Goal: Task Accomplishment & Management: Manage account settings

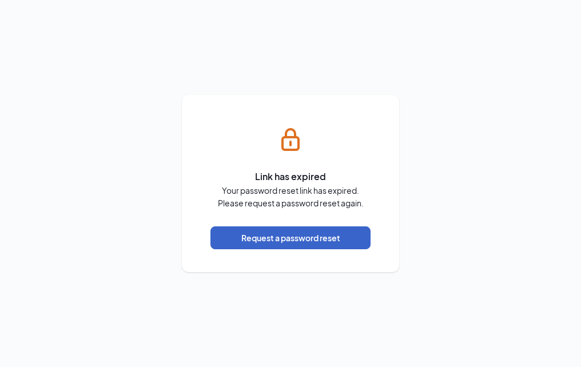
click at [312, 234] on button "Request a password reset" at bounding box center [291, 238] width 160 height 23
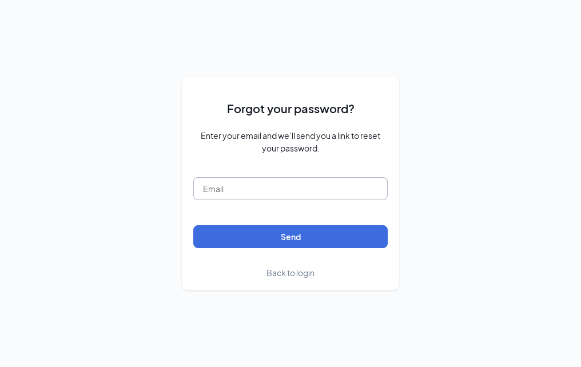
click at [265, 192] on input "text" at bounding box center [290, 188] width 195 height 23
type input "[EMAIL_ADDRESS][DOMAIN_NAME]"
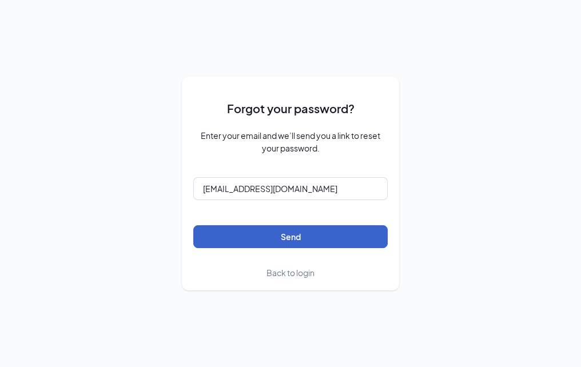
click at [263, 231] on button "Send" at bounding box center [290, 236] width 195 height 23
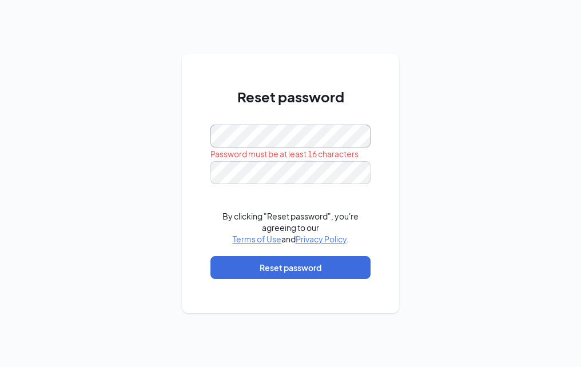
click at [162, 156] on div "Reset password Password must be at least 16 characters By clicking "Reset passw…" at bounding box center [290, 183] width 581 height 367
click at [121, 167] on div "Reset password Password must be at least 16 characters By clicking "Reset passw…" at bounding box center [290, 183] width 581 height 367
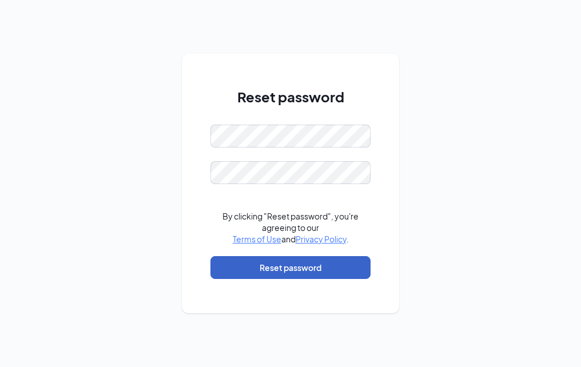
click at [278, 263] on button "Reset password" at bounding box center [291, 267] width 160 height 23
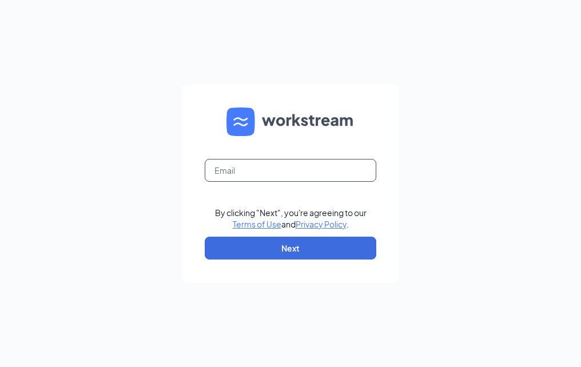
click at [318, 175] on input "text" at bounding box center [291, 170] width 172 height 23
click at [316, 175] on input "text" at bounding box center [291, 170] width 172 height 23
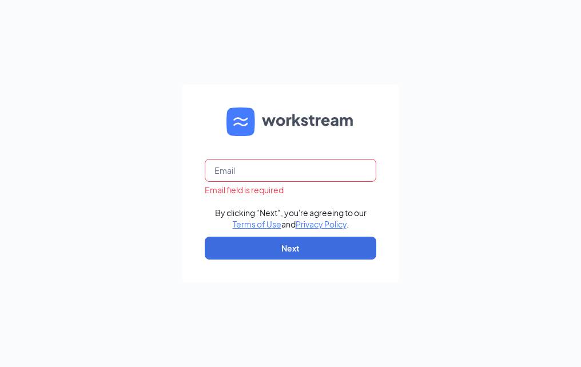
click at [306, 176] on input "text" at bounding box center [291, 170] width 172 height 23
type input "[EMAIL_ADDRESS][DOMAIN_NAME]"
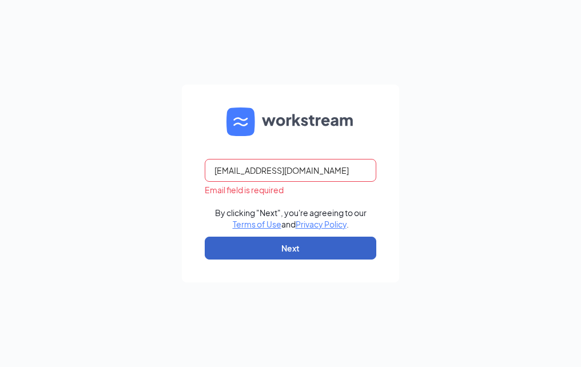
click at [294, 240] on button "Next" at bounding box center [291, 248] width 172 height 23
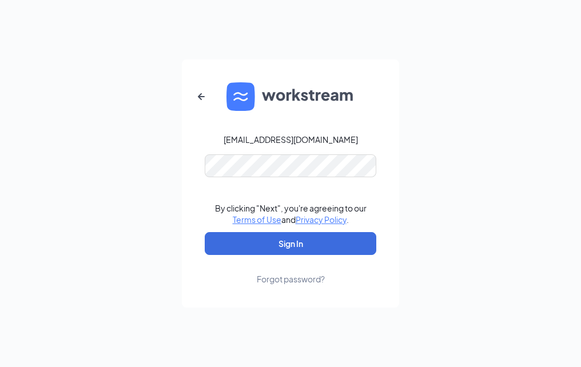
drag, startPoint x: 452, startPoint y: 145, endPoint x: 394, endPoint y: 187, distance: 71.3
click at [452, 146] on div "33563@lccollc.com By clicking "Next", you're agreeing to our Terms of Use and P…" at bounding box center [290, 183] width 581 height 367
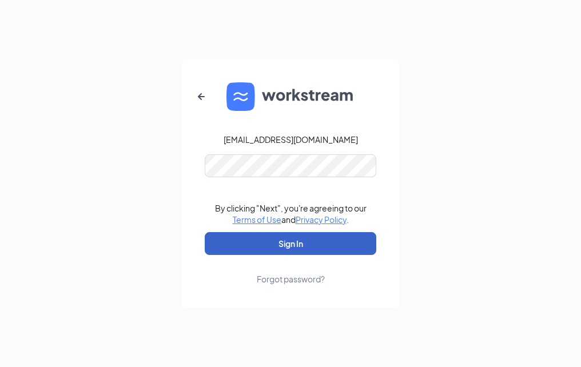
click at [322, 249] on button "Sign In" at bounding box center [291, 243] width 172 height 23
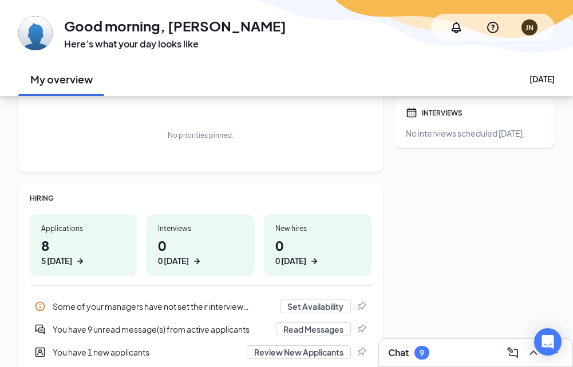
scroll to position [32, 0]
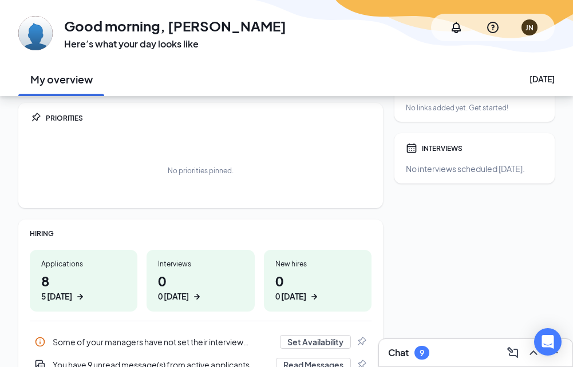
click at [77, 290] on h1 "8 5 today" at bounding box center [83, 286] width 85 height 31
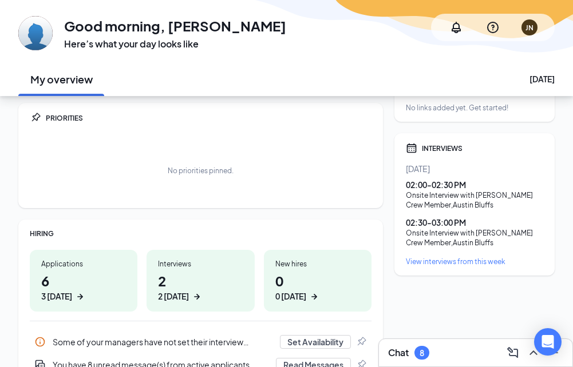
click at [171, 299] on div "2 today" at bounding box center [173, 297] width 31 height 12
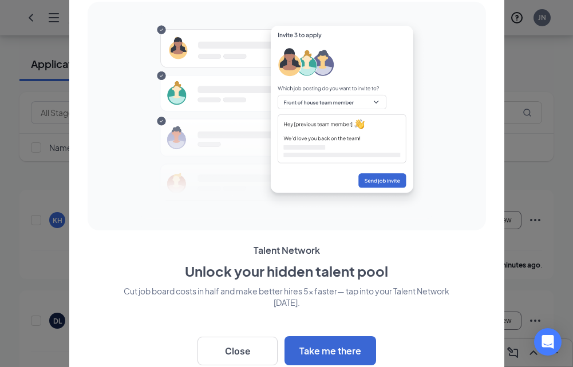
scroll to position [57, 0]
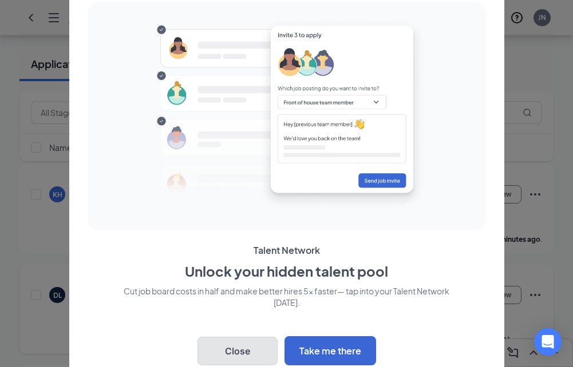
click at [246, 349] on button "Close" at bounding box center [237, 351] width 80 height 29
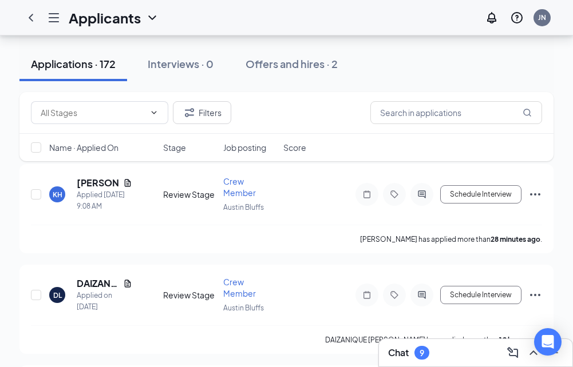
click at [550, 7] on div "JN" at bounding box center [516, 17] width 73 height 23
click at [545, 13] on div "JN" at bounding box center [542, 18] width 8 height 10
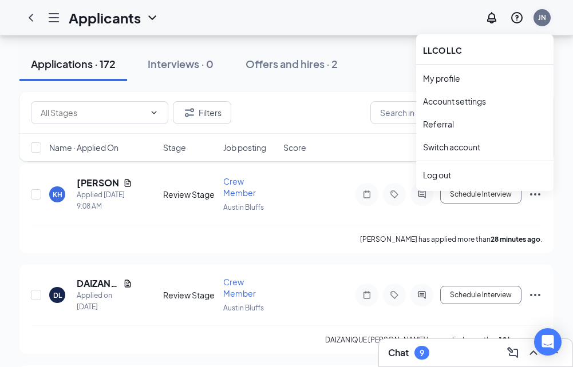
click at [541, 19] on div "JN" at bounding box center [542, 18] width 8 height 10
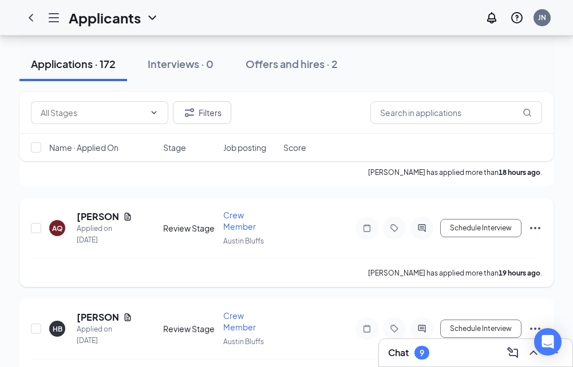
scroll to position [401, 0]
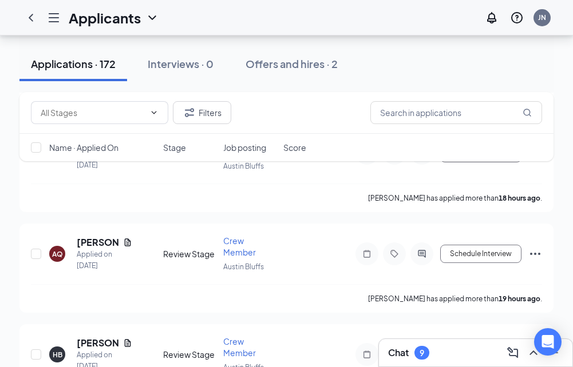
click at [448, 356] on div "Chat 9" at bounding box center [475, 353] width 175 height 18
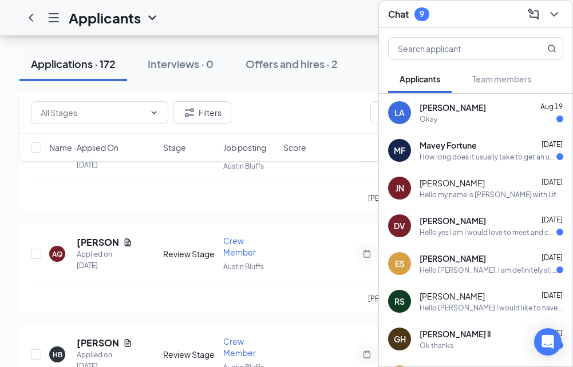
click at [495, 154] on div "How long does it usually take to get an update on my application ?" at bounding box center [487, 157] width 137 height 10
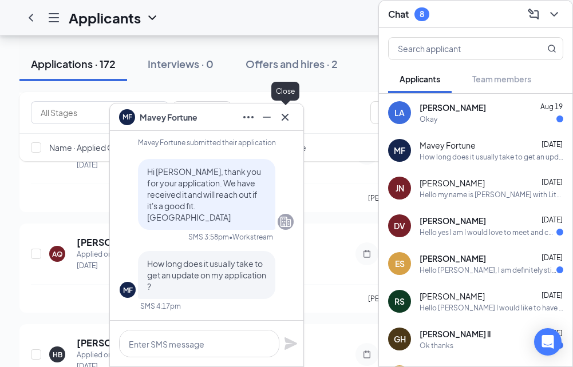
click at [288, 122] on icon "Cross" at bounding box center [285, 117] width 14 height 14
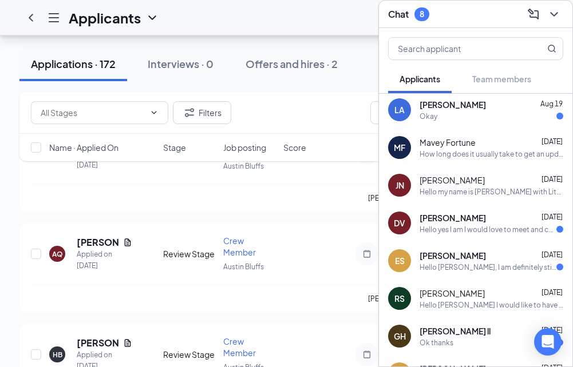
scroll to position [0, 0]
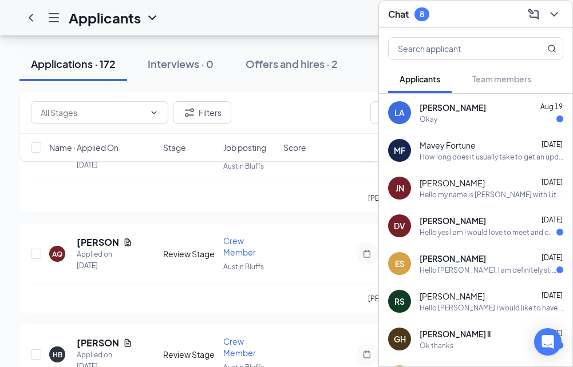
click at [480, 19] on div "Chat 8" at bounding box center [475, 14] width 175 height 18
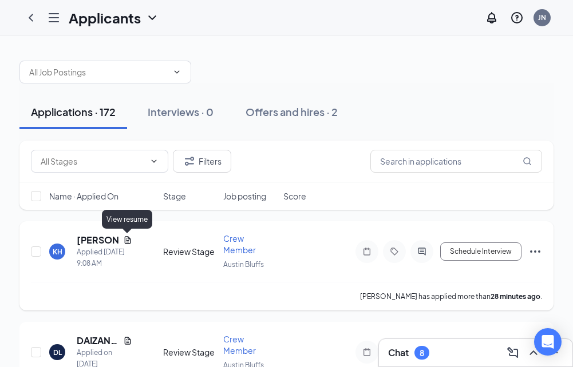
click at [125, 239] on icon "Document" at bounding box center [127, 239] width 6 height 7
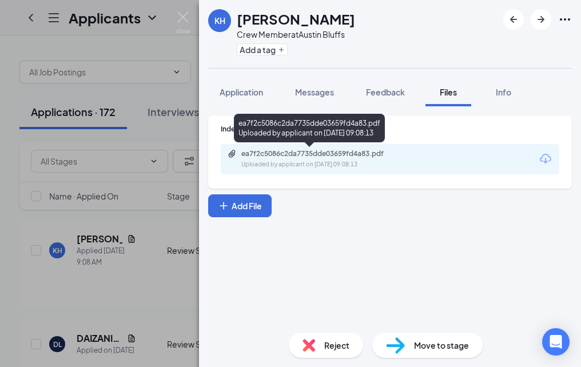
click at [351, 157] on div "ea7f2c5086c2da7735dde03659fd4a83.pdf" at bounding box center [322, 153] width 160 height 9
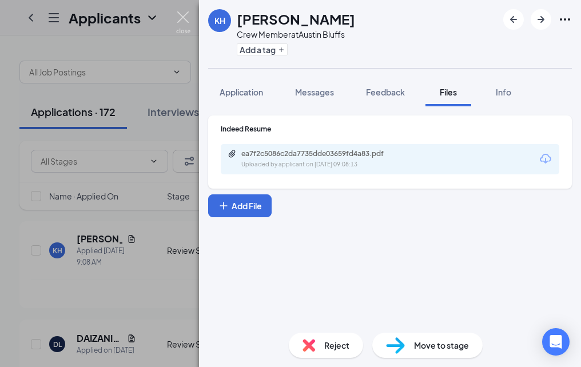
click at [183, 17] on img at bounding box center [183, 22] width 14 height 22
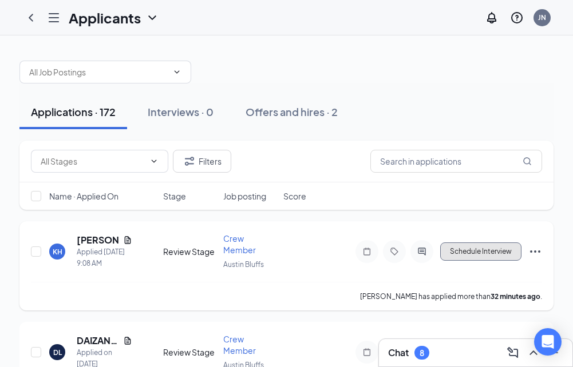
click at [465, 250] on button "Schedule Interview" at bounding box center [480, 252] width 81 height 18
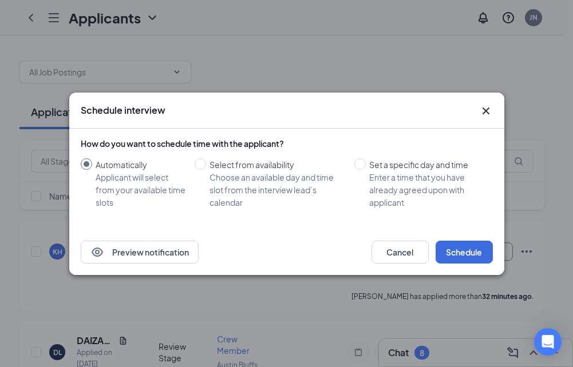
click at [194, 164] on div "Automatically Applicant will select from your available time slots Select from …" at bounding box center [287, 184] width 412 height 50
click at [205, 168] on input "Select from availability Choose an available day and time slot from the intervi…" at bounding box center [200, 164] width 11 height 11
radio input "true"
radio input "false"
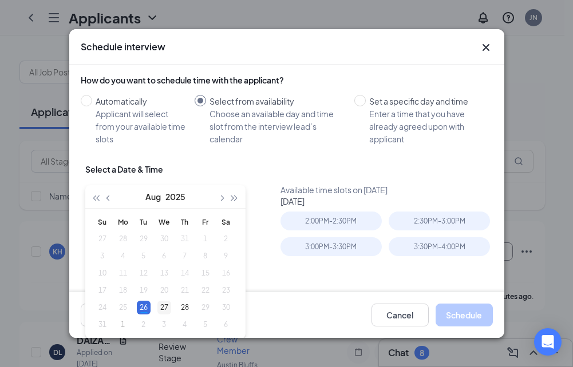
click at [159, 307] on div "27" at bounding box center [164, 308] width 14 height 14
type input "[DATE]"
click at [316, 222] on div "2:00PM - 2:30PM" at bounding box center [330, 221] width 101 height 19
click at [474, 310] on button "Schedule" at bounding box center [464, 315] width 57 height 23
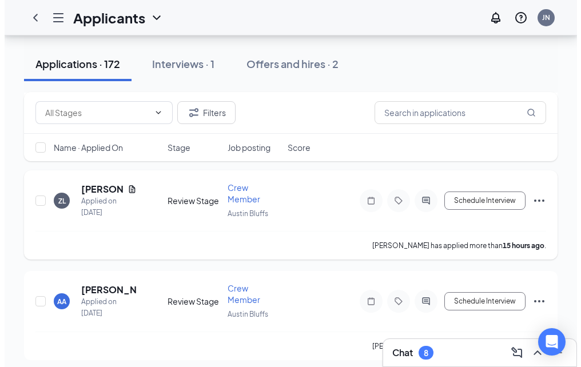
scroll to position [172, 0]
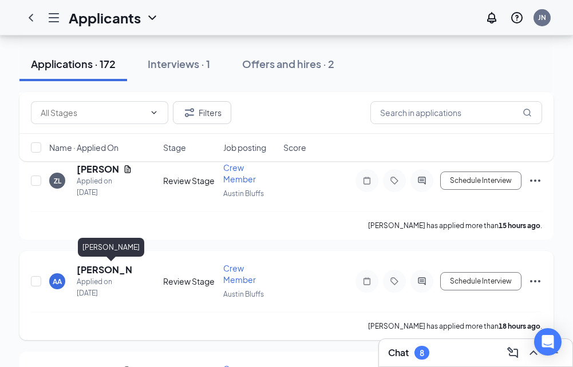
click at [97, 268] on h5 "[PERSON_NAME]" at bounding box center [105, 270] width 56 height 13
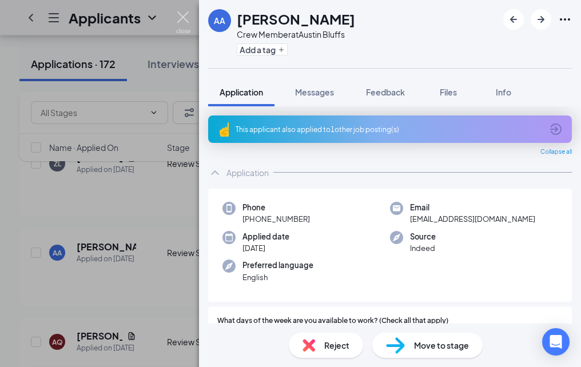
click at [188, 16] on img at bounding box center [183, 22] width 14 height 22
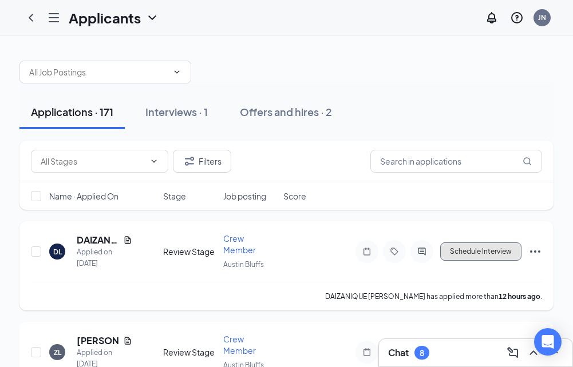
click at [464, 251] on button "Schedule Interview" at bounding box center [480, 252] width 81 height 18
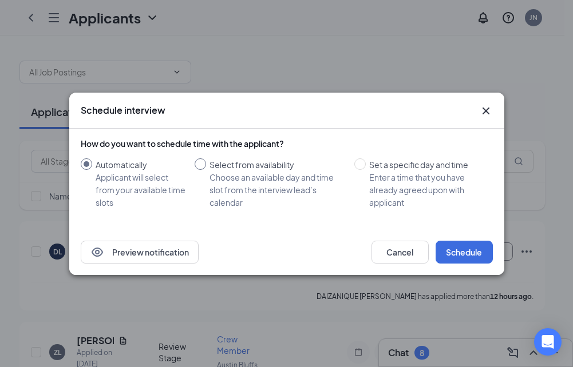
click at [209, 166] on span "Select from availability Choose an available day and time slot from the intervi…" at bounding box center [278, 184] width 144 height 50
click at [206, 166] on input "Select from availability Choose an available day and time slot from the intervi…" at bounding box center [200, 164] width 11 height 11
radio input "true"
radio input "false"
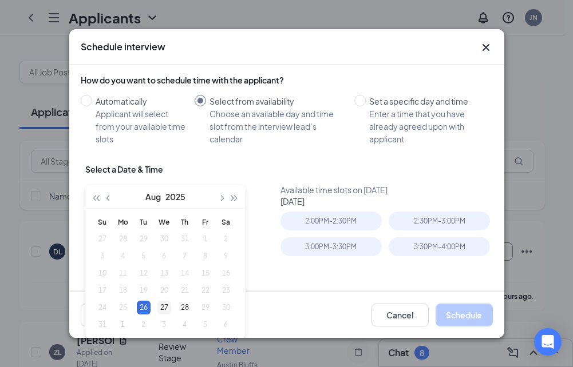
click at [169, 306] on div "27" at bounding box center [164, 308] width 14 height 14
type input "[DATE]"
click at [315, 223] on div "2:30PM - 3:00PM" at bounding box center [330, 221] width 101 height 19
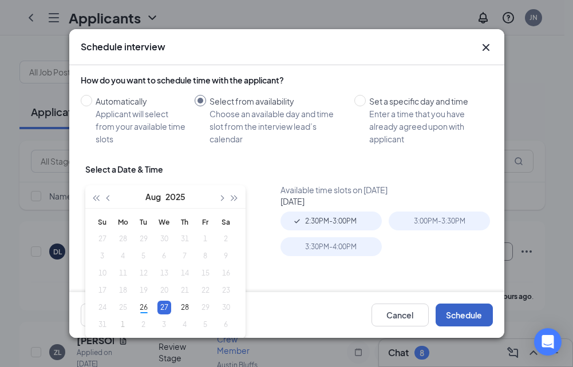
click at [452, 312] on button "Schedule" at bounding box center [464, 315] width 57 height 23
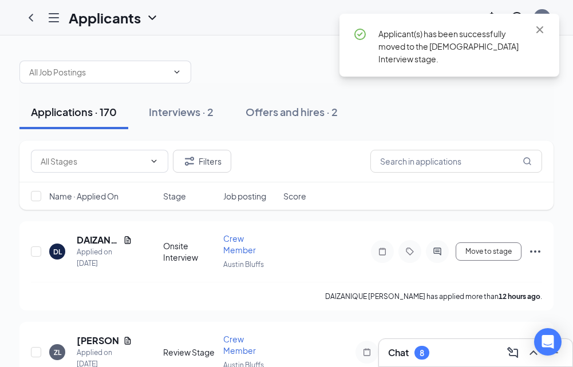
click at [428, 42] on span "Applicant(s) has been successfully moved to the [DEMOGRAPHIC_DATA] Interview st…" at bounding box center [448, 46] width 140 height 35
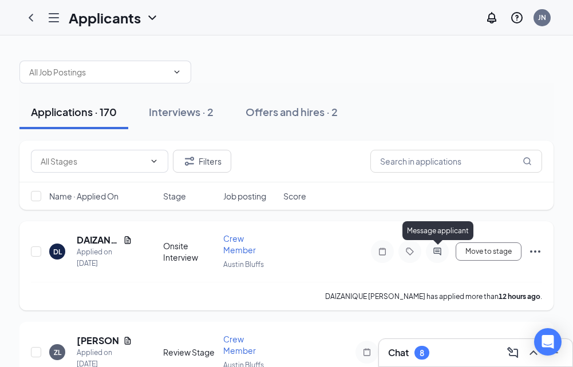
click at [437, 251] on icon "ActiveChat" at bounding box center [437, 251] width 14 height 9
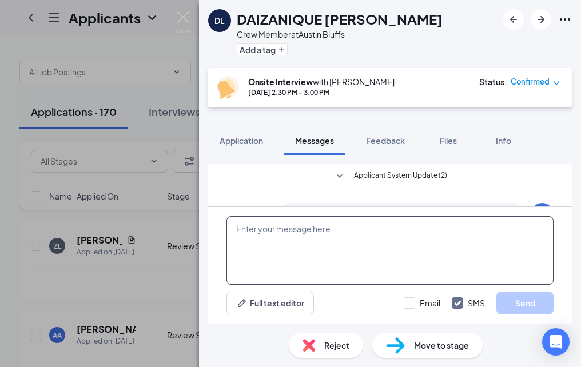
click at [308, 232] on textarea at bounding box center [390, 250] width 327 height 69
click at [319, 233] on textarea at bounding box center [390, 250] width 327 height 69
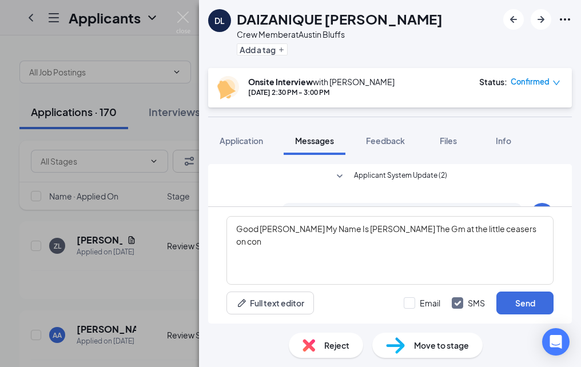
drag, startPoint x: 451, startPoint y: 232, endPoint x: 413, endPoint y: 48, distance: 187.5
click at [413, 48] on div "DL DAIZANIQUE [PERSON_NAME] Crew Member at [GEOGRAPHIC_DATA] Add a tag" at bounding box center [390, 34] width 382 height 68
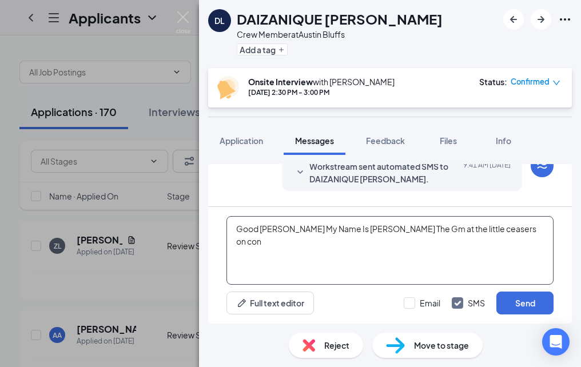
scroll to position [239, 0]
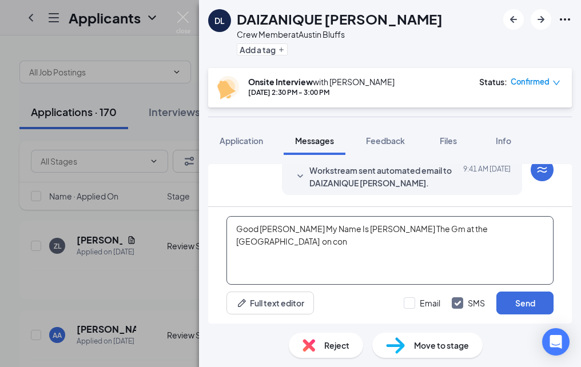
click at [499, 228] on textarea "Good [PERSON_NAME] My Name Is [PERSON_NAME] The Gm at the [GEOGRAPHIC_DATA] on …" at bounding box center [390, 250] width 327 height 69
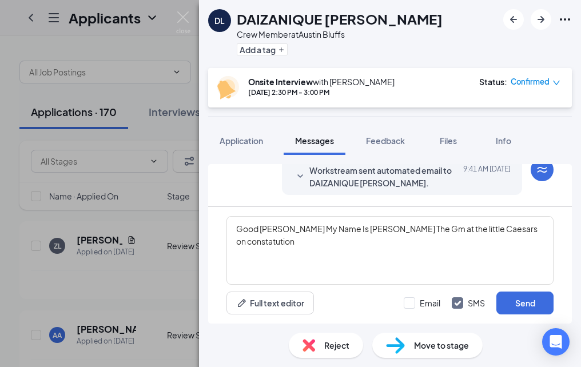
drag, startPoint x: 482, startPoint y: 246, endPoint x: 461, endPoint y: 295, distance: 53.3
click at [461, 296] on div "Email SMS Send" at bounding box center [479, 303] width 150 height 23
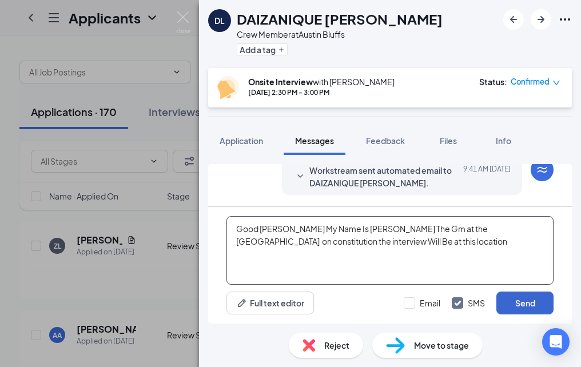
type textarea "Good [PERSON_NAME] My Name Is [PERSON_NAME] The Gm at the [GEOGRAPHIC_DATA] on …"
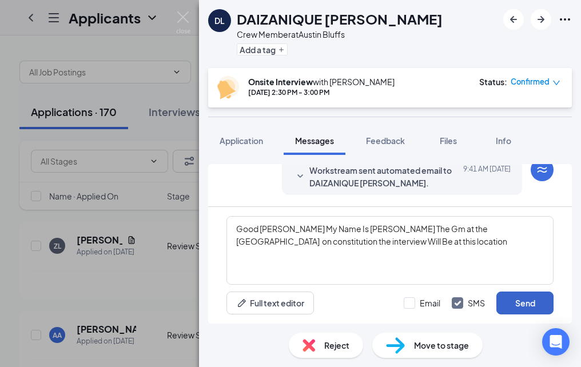
click at [536, 301] on button "Send" at bounding box center [525, 303] width 57 height 23
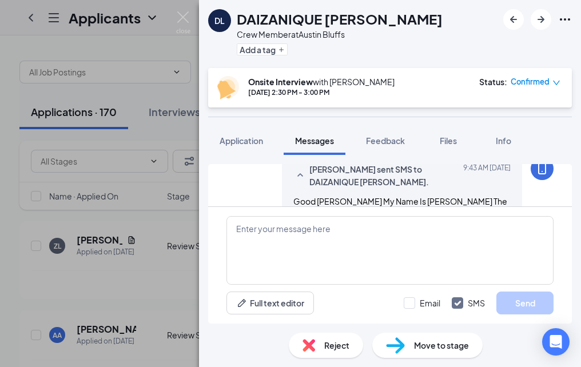
scroll to position [338, 0]
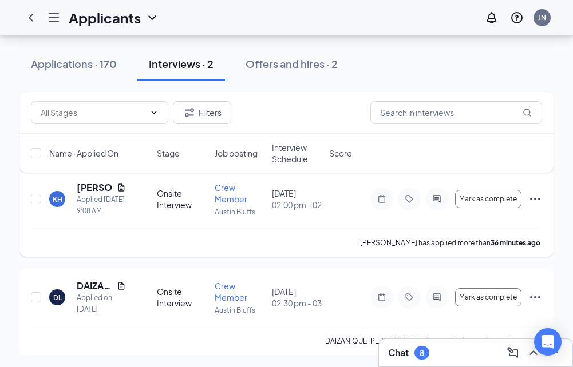
scroll to position [65, 0]
